Goal: Information Seeking & Learning: Learn about a topic

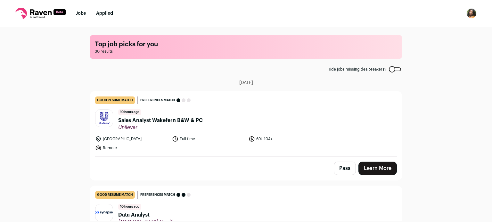
click at [40, 178] on div "Top job picks for you 30 results Hide jobs missing dealbreakers? [DATE] good re…" at bounding box center [246, 124] width 492 height 194
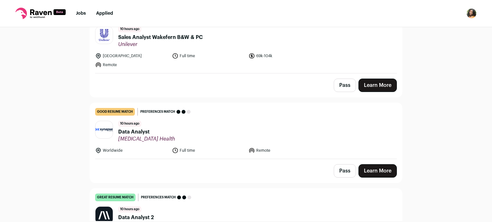
scroll to position [115, 0]
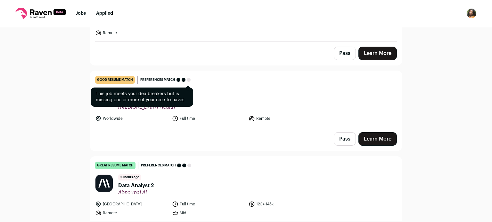
click at [158, 80] on span "Preferences match" at bounding box center [157, 80] width 35 height 6
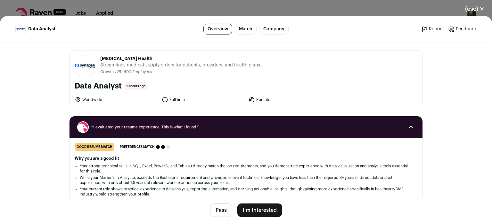
scroll to position [128, 0]
click at [151, 182] on li "While your Master's in Analytics exceeds the Bachelor's requirement and provide…" at bounding box center [246, 180] width 332 height 10
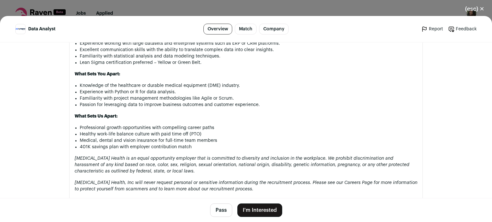
scroll to position [538, 0]
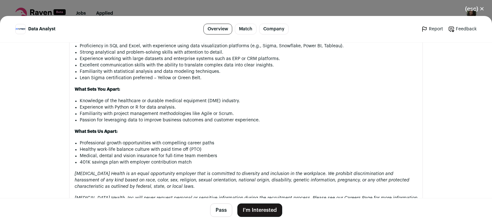
click at [314, 11] on div "(esc) ✕ Data Analyst Overview Match Company Report Feedback Report Feedback [ME…" at bounding box center [246, 111] width 492 height 222
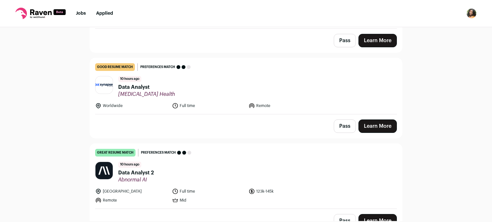
click at [52, 173] on div "Top job picks for you 30 results Hide jobs missing dealbreakers? [DATE] good re…" at bounding box center [246, 124] width 492 height 194
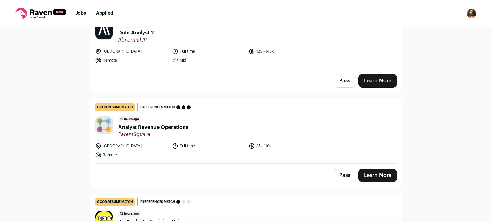
scroll to position [269, 0]
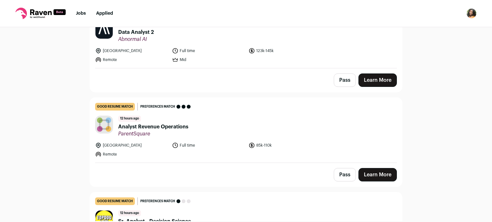
click at [148, 128] on span "Analyst Revenue Operations" at bounding box center [153, 127] width 70 height 8
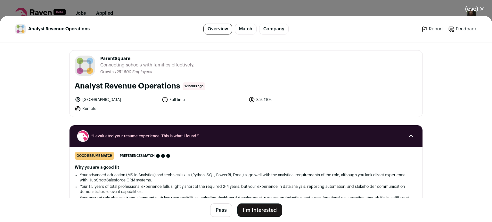
scroll to position [282, 0]
click at [168, 8] on div "(esc) ✕ Analyst Revenue Operations Overview Match Company Report Feedback Repor…" at bounding box center [246, 111] width 492 height 222
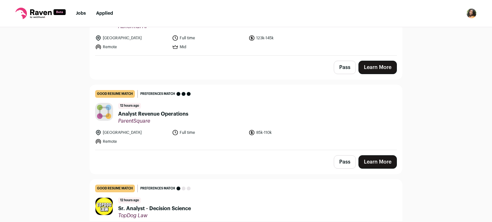
click at [59, 171] on div "Top job picks for you 30 results Hide jobs missing dealbreakers? [DATE] good re…" at bounding box center [246, 124] width 492 height 194
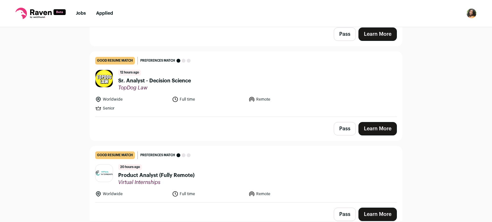
scroll to position [423, 0]
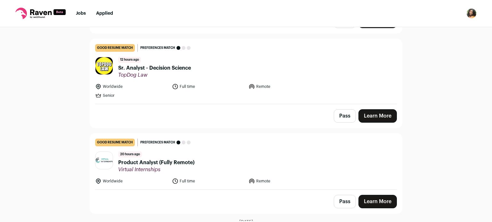
click at [120, 169] on span "Virtual Internships" at bounding box center [156, 170] width 76 height 6
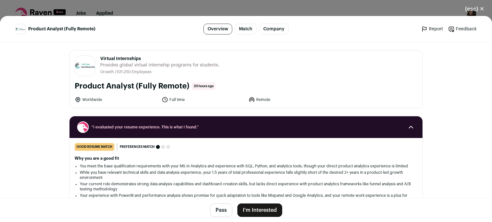
scroll to position [435, 0]
click at [129, 180] on li "While you have relevant technical skills and data analysis experience, your 1.5…" at bounding box center [246, 175] width 332 height 10
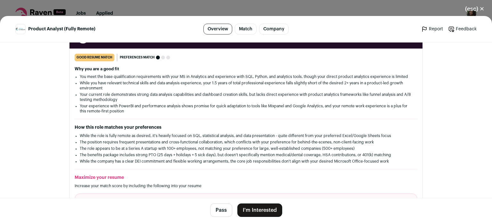
scroll to position [115, 0]
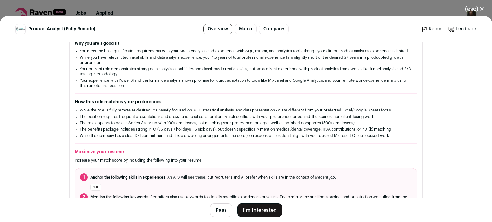
click at [25, 130] on main "Product Analyst (Fully Remote) Overview Match Company Report Feedback Report Fe…" at bounding box center [246, 119] width 492 height 206
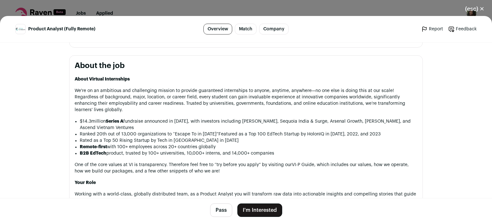
scroll to position [294, 0]
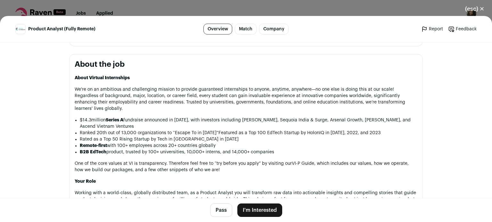
click at [129, 10] on div "(esc) ✕ Product Analyst (Fully Remote) Overview Match Company Report Feedback R…" at bounding box center [246, 111] width 492 height 222
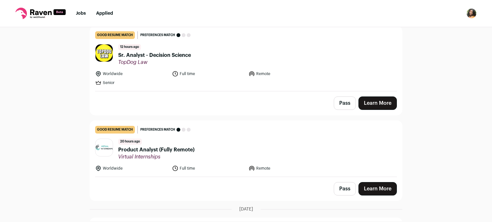
click at [34, 155] on div "Top job picks for you 30 results Hide jobs missing dealbreakers? [DATE] good re…" at bounding box center [246, 124] width 492 height 194
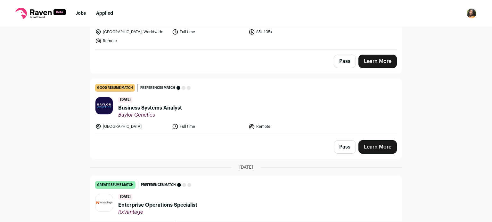
scroll to position [1037, 0]
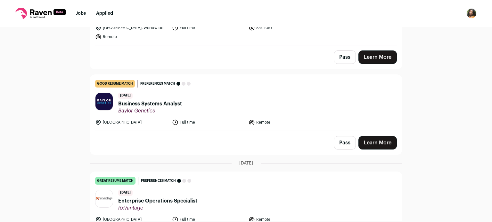
click at [42, 161] on div "Top job picks for you 30 results Hide jobs missing dealbreakers? [DATE] good re…" at bounding box center [246, 124] width 492 height 194
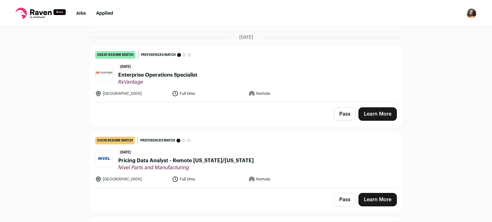
scroll to position [1165, 0]
